Goal: Task Accomplishment & Management: Manage account settings

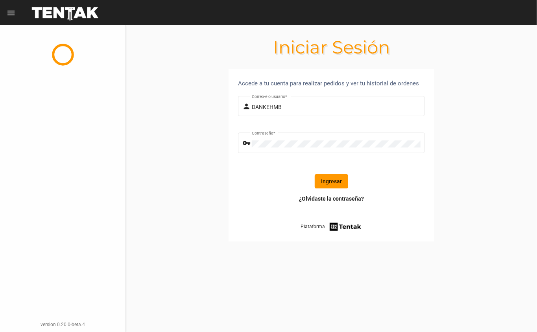
click at [325, 176] on button "Ingresar" at bounding box center [331, 181] width 33 height 14
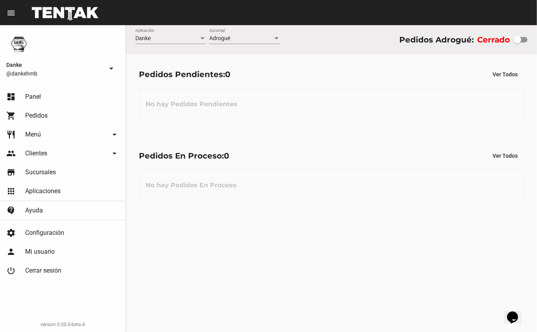
click at [523, 39] on div at bounding box center [520, 40] width 14 height 6
click at [517, 42] on input "checkbox" at bounding box center [517, 42] width 0 height 0
checkbox input "true"
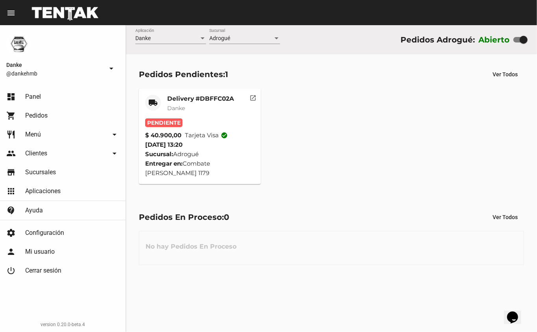
click at [184, 98] on mat-card-title "Delivery #DBFFC02A" at bounding box center [200, 99] width 67 height 8
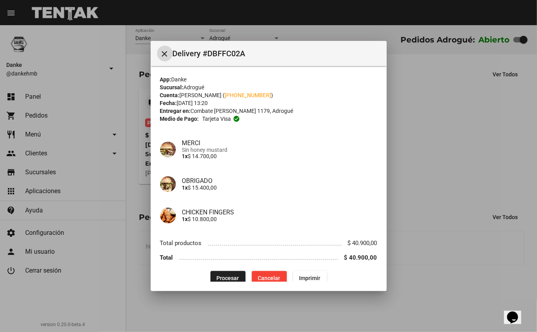
click at [220, 277] on span "Procesar" at bounding box center [228, 278] width 22 height 6
